Goal: Task Accomplishment & Management: Use online tool/utility

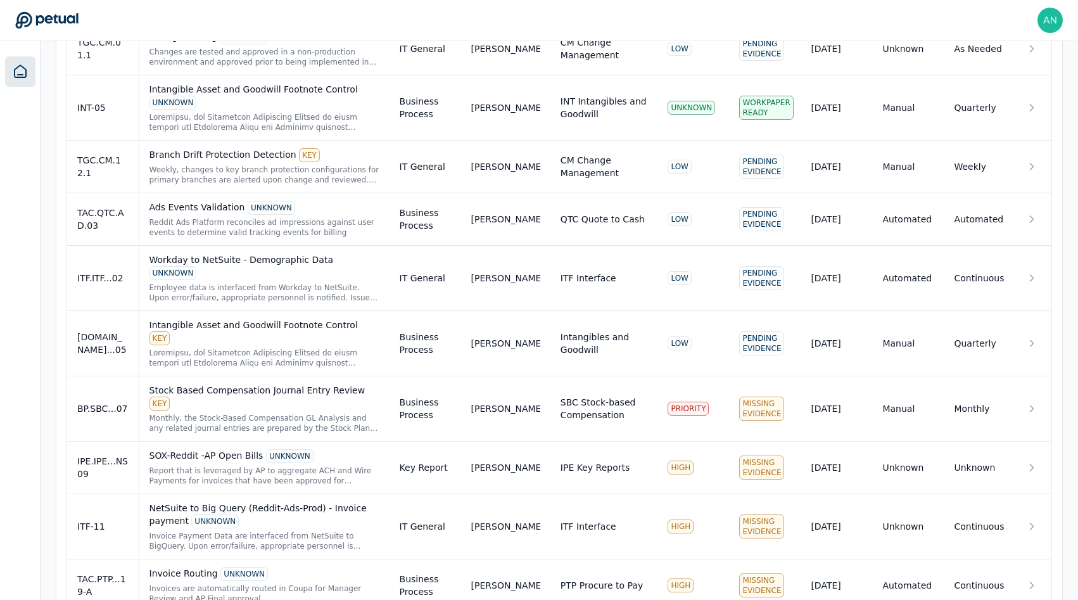
scroll to position [796, 0]
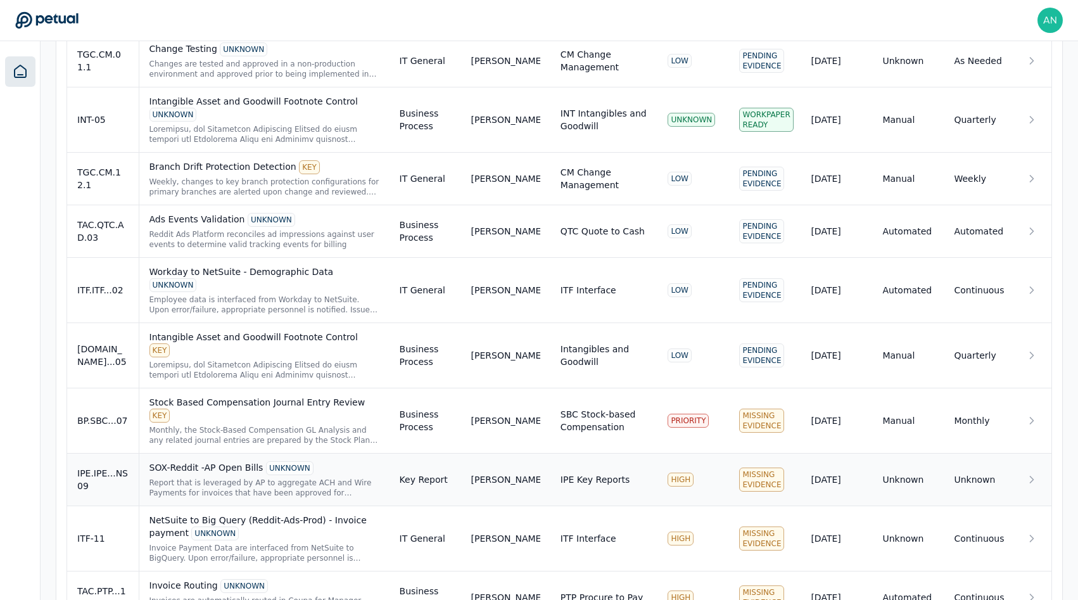
scroll to position [790, 0]
click at [309, 425] on div "Monthly, the Stock-Based Compensation GL Analysis and any related journal entri…" at bounding box center [265, 435] width 230 height 20
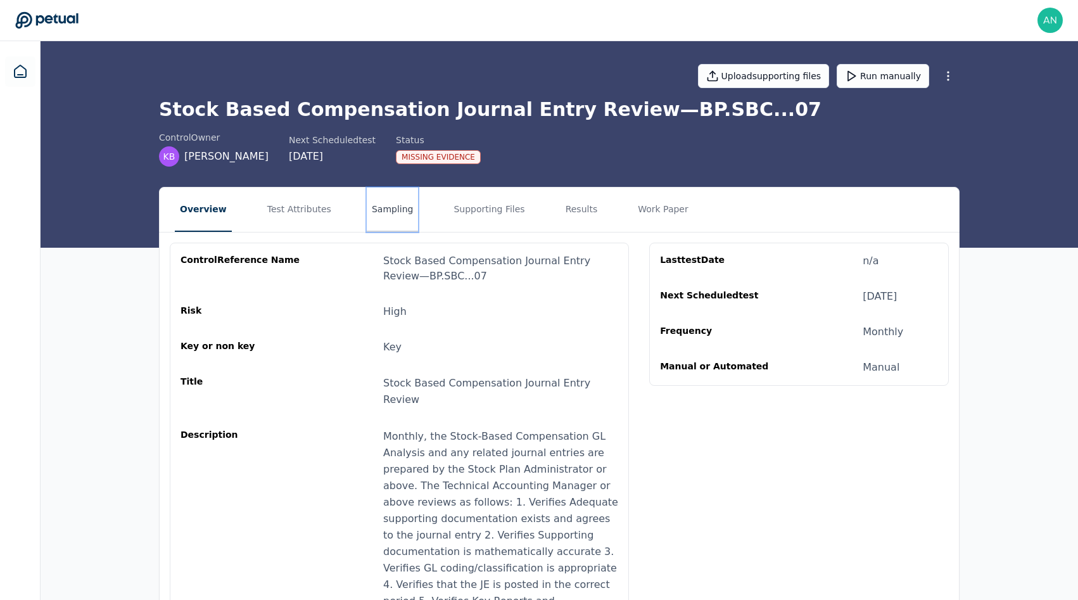
click at [372, 223] on button "Sampling" at bounding box center [393, 210] width 52 height 44
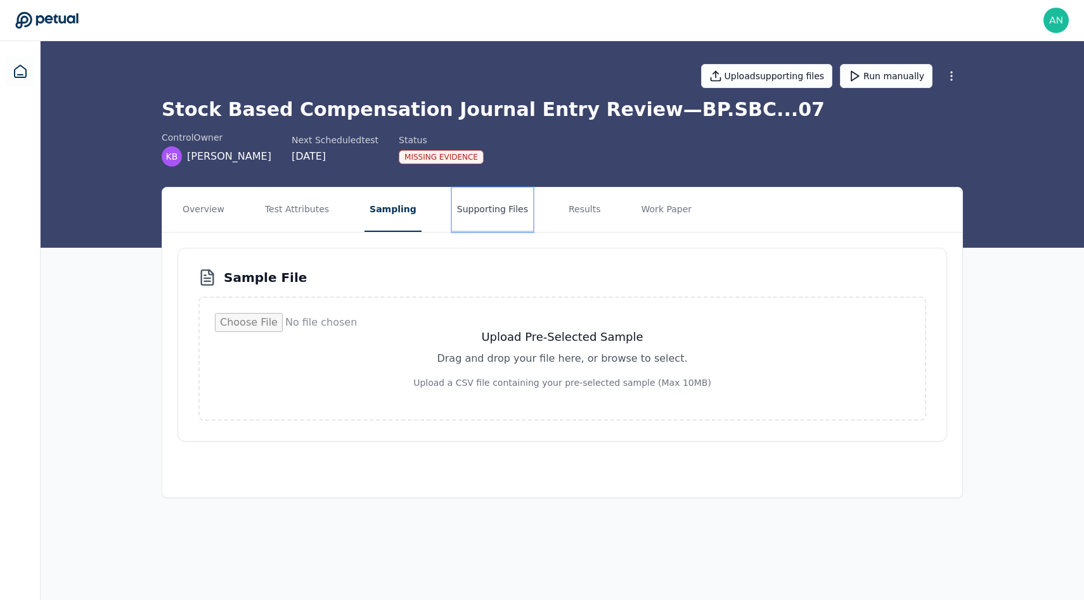
click at [452, 221] on button "Supporting Files" at bounding box center [492, 210] width 81 height 44
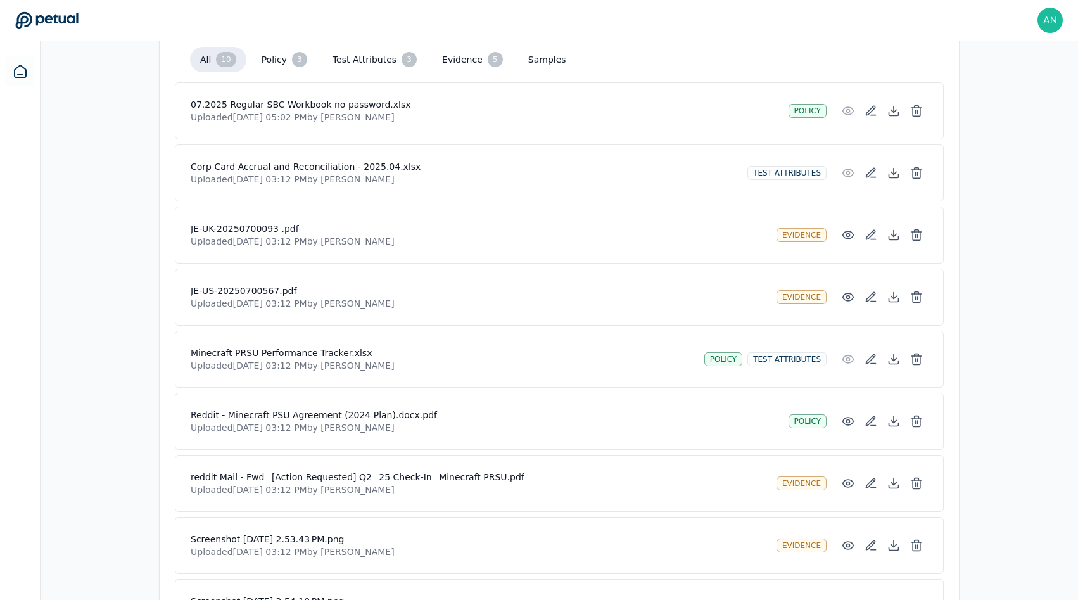
scroll to position [332, 0]
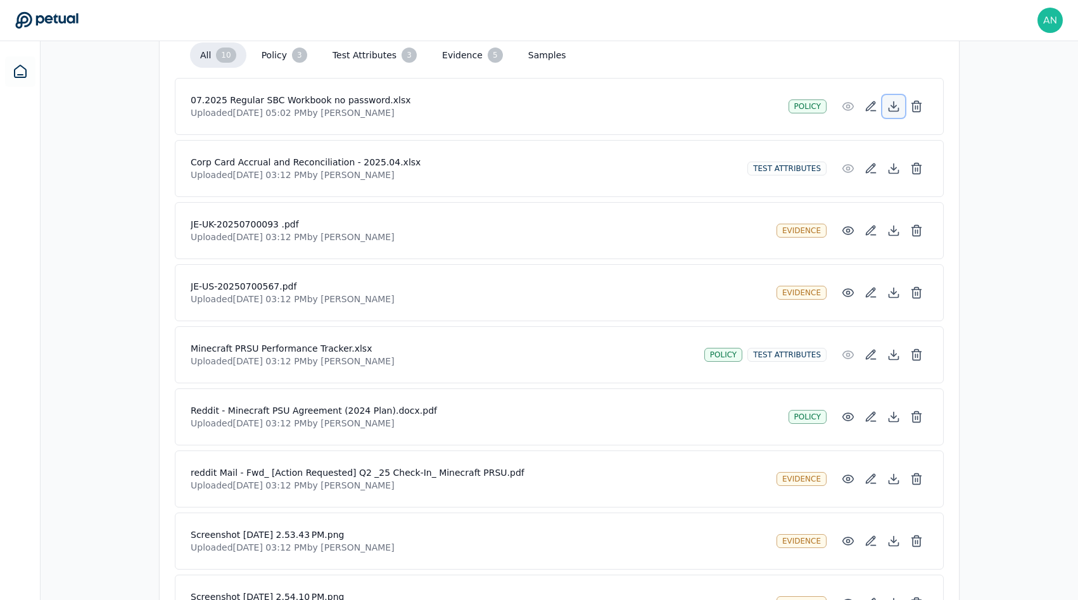
click at [900, 105] on icon at bounding box center [894, 106] width 13 height 13
click at [894, 166] on icon at bounding box center [894, 167] width 0 height 6
click at [893, 234] on icon at bounding box center [894, 230] width 13 height 13
click at [888, 291] on icon at bounding box center [894, 292] width 13 height 13
click at [891, 352] on icon at bounding box center [894, 355] width 13 height 13
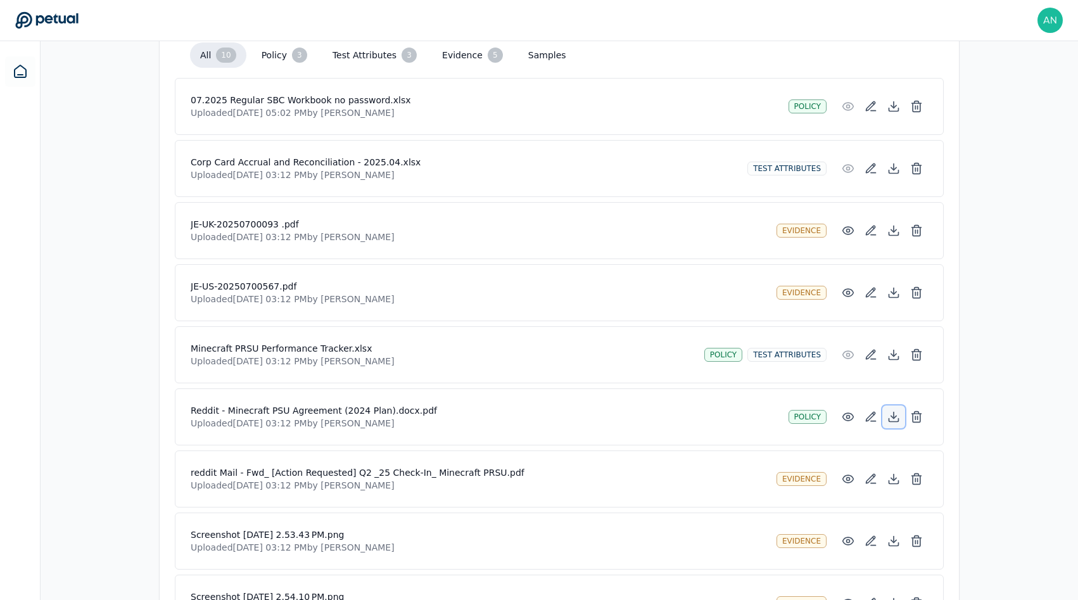
click at [894, 418] on icon at bounding box center [894, 416] width 0 height 6
click at [895, 487] on button at bounding box center [894, 479] width 23 height 23
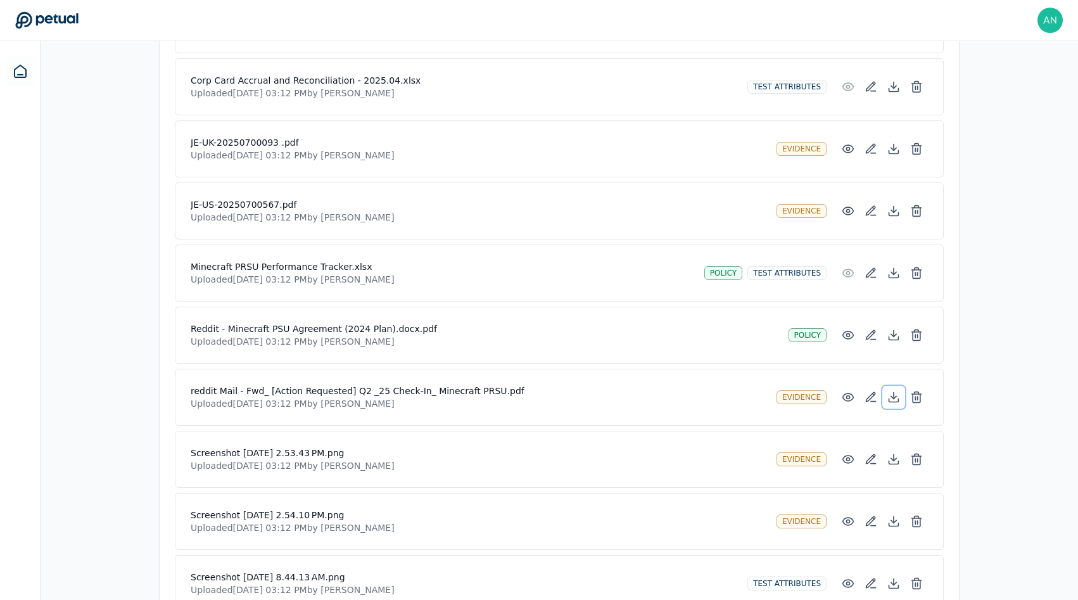
scroll to position [482, 0]
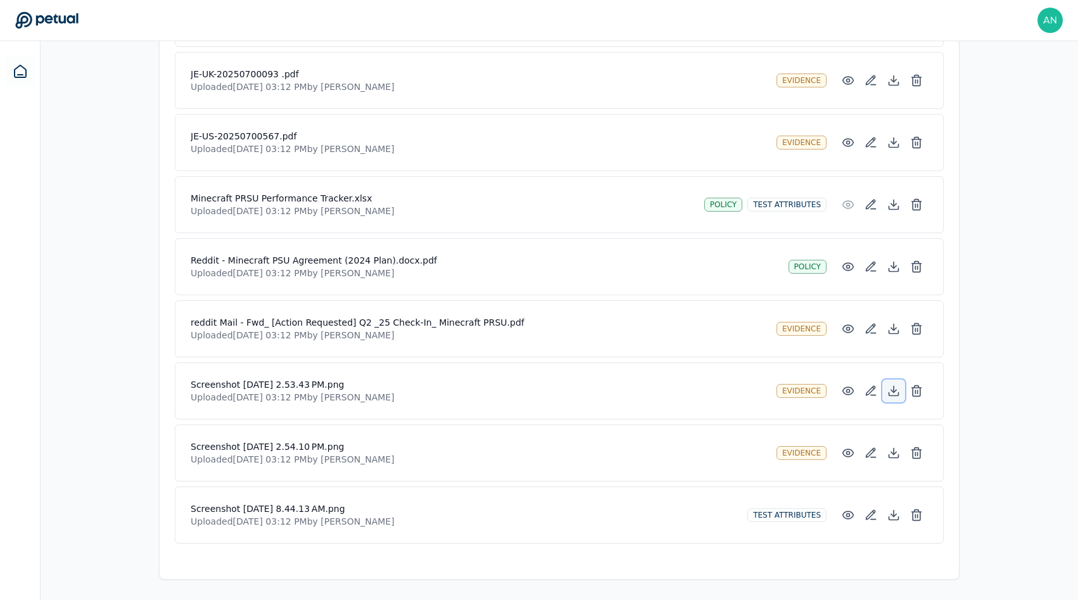
click at [895, 395] on icon at bounding box center [894, 391] width 13 height 13
click at [892, 452] on icon at bounding box center [894, 453] width 5 height 3
click at [895, 508] on button at bounding box center [894, 515] width 23 height 23
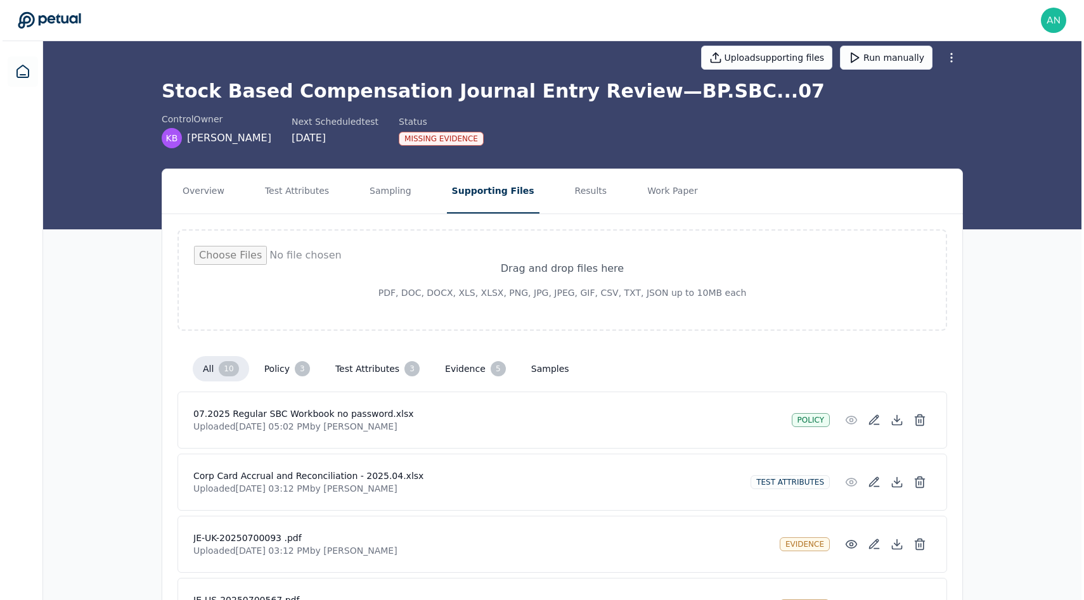
scroll to position [0, 0]
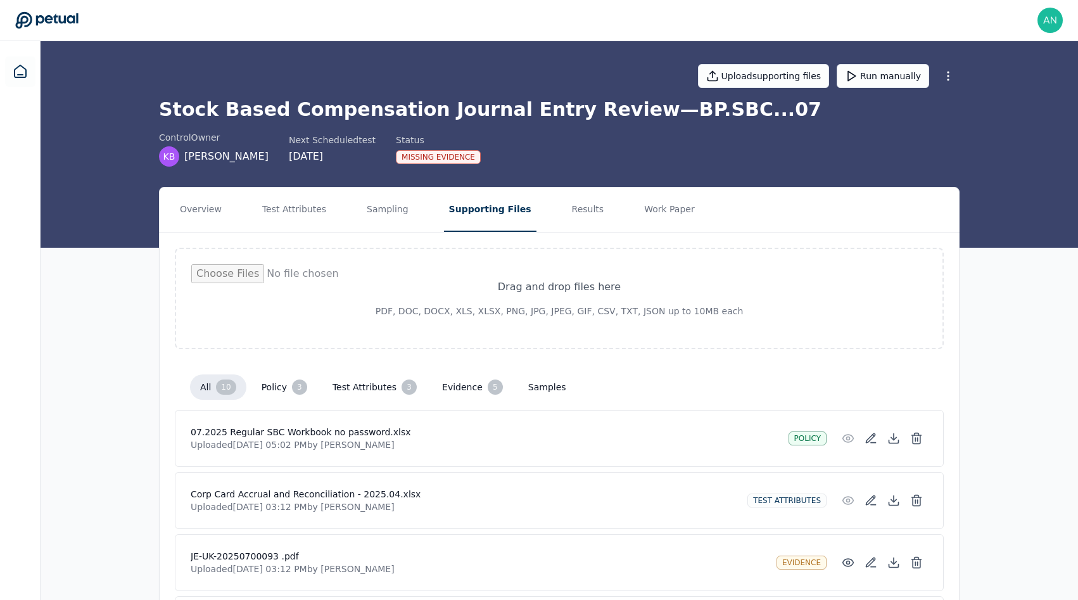
click at [336, 208] on nav "Overview Test Attributes Sampling Supporting Files Results Work Paper" at bounding box center [560, 210] width 800 height 44
click at [310, 208] on button "Test Attributes" at bounding box center [294, 210] width 74 height 44
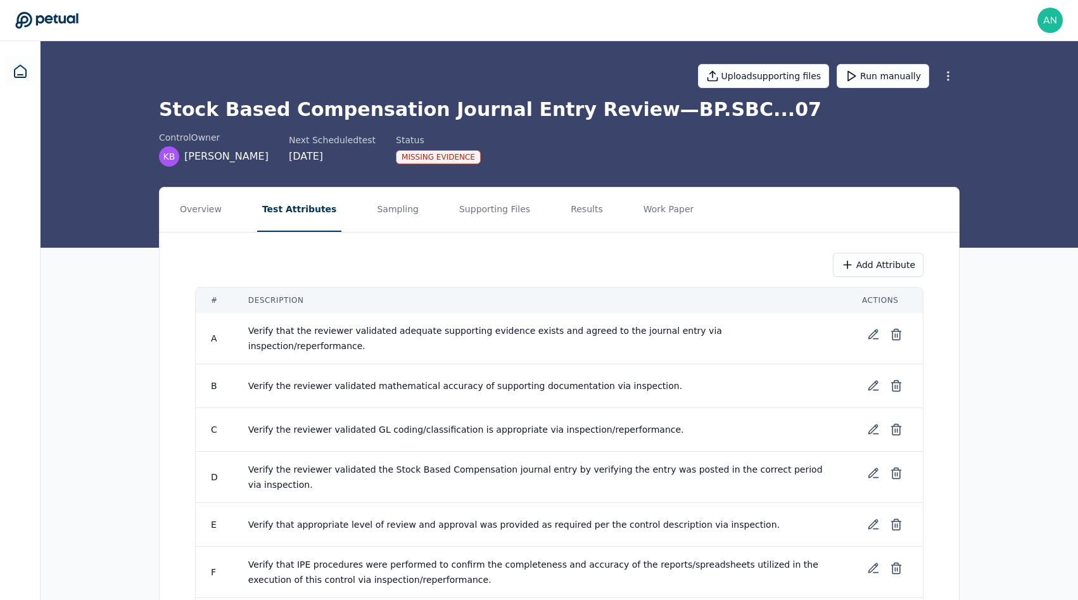
click at [351, 215] on nav "Overview Test Attributes Sampling Supporting Files Results Work Paper" at bounding box center [560, 210] width 800 height 44
click at [454, 219] on button "Supporting Files" at bounding box center [494, 210] width 81 height 44
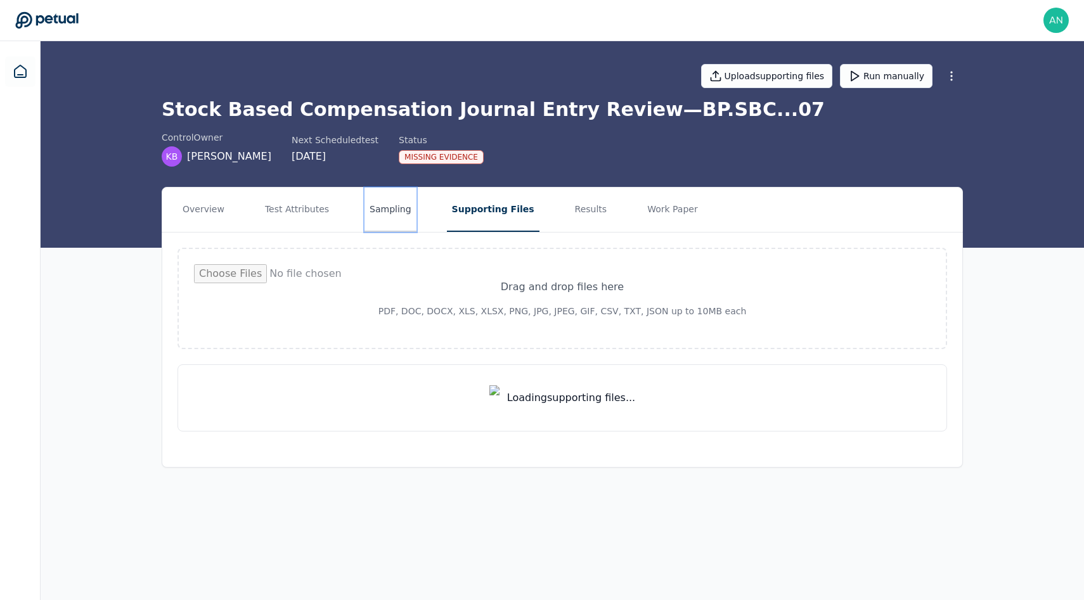
click at [369, 219] on button "Sampling" at bounding box center [390, 210] width 52 height 44
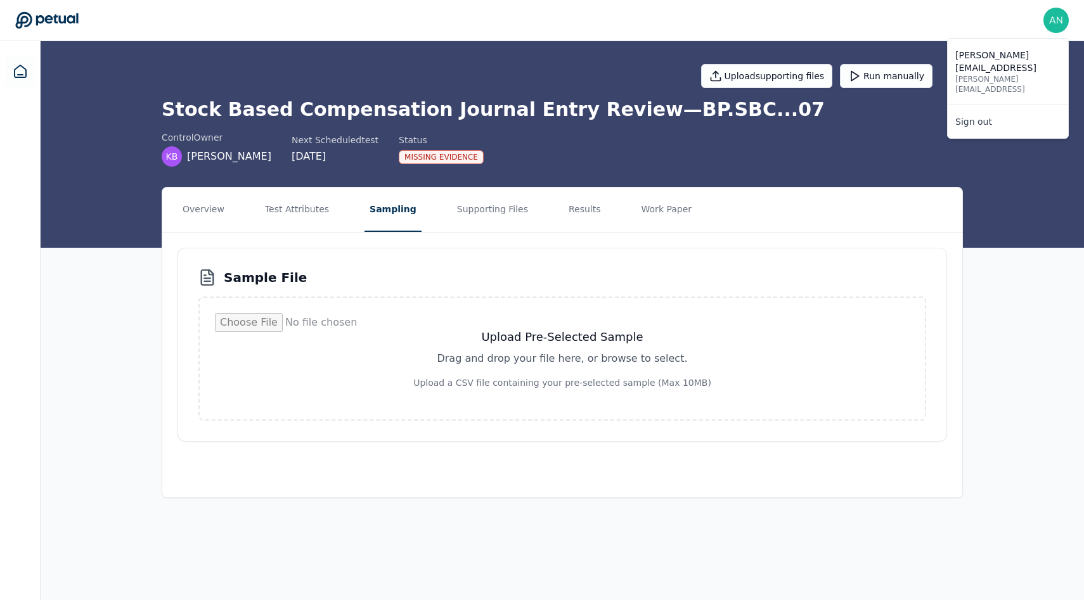
click at [1054, 30] on img at bounding box center [1055, 20] width 25 height 25
click at [987, 110] on link "Sign out" at bounding box center [1007, 121] width 120 height 23
